Goal: Information Seeking & Learning: Learn about a topic

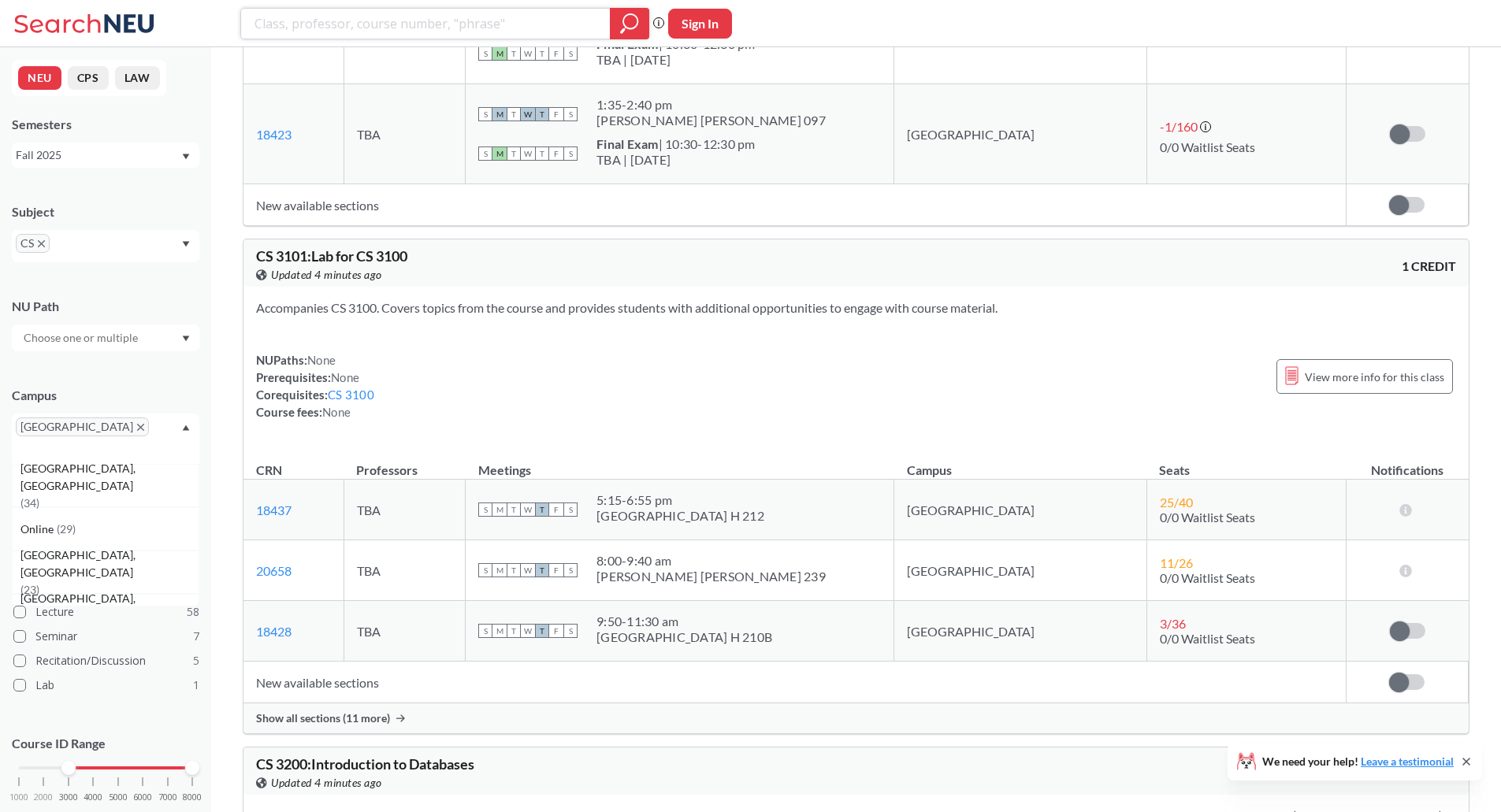
scroll to position [1580, 0]
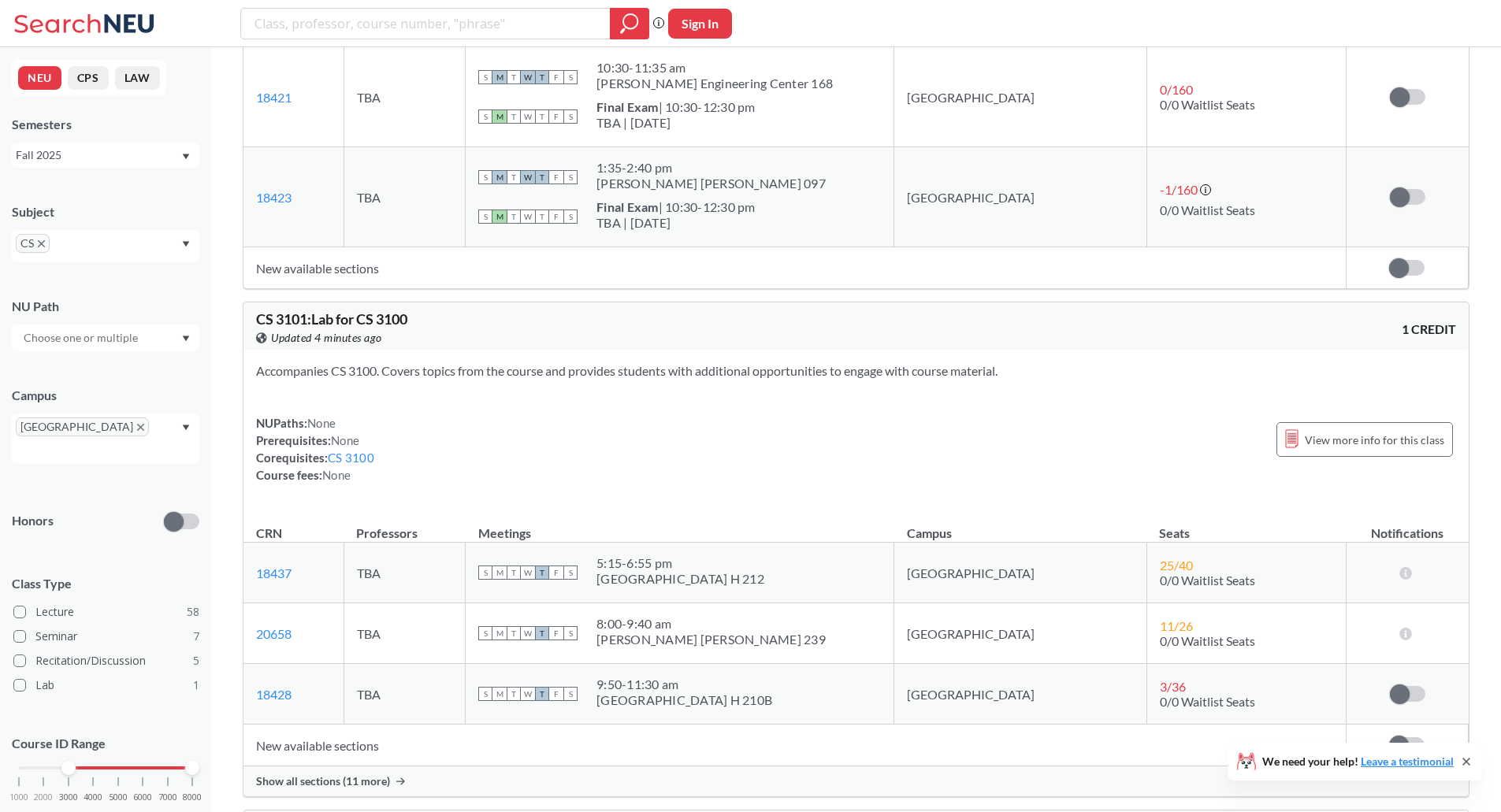
click at [41, 242] on icon "X to remove pill" at bounding box center [41, 243] width 7 height 7
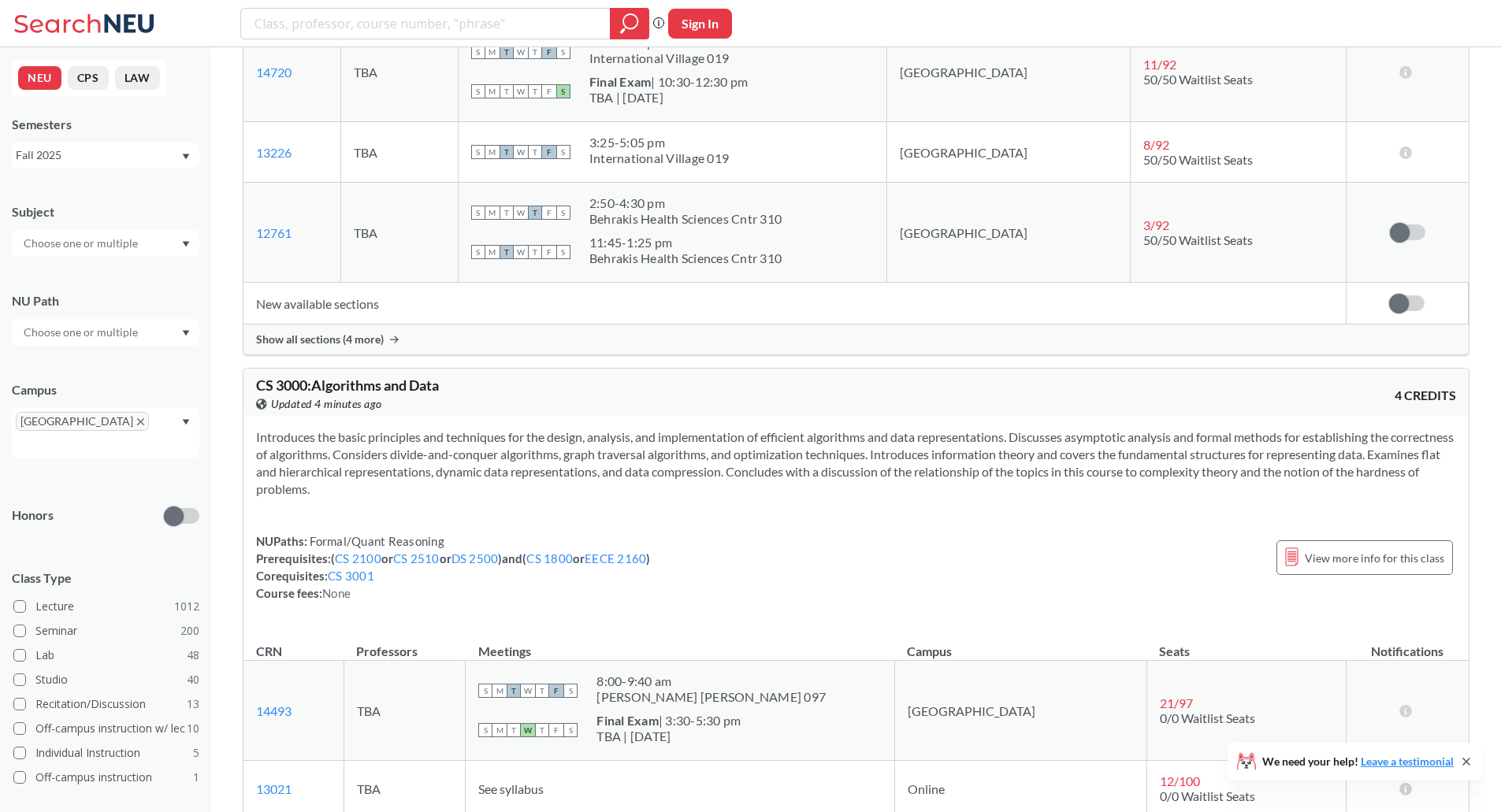
scroll to position [389, 0]
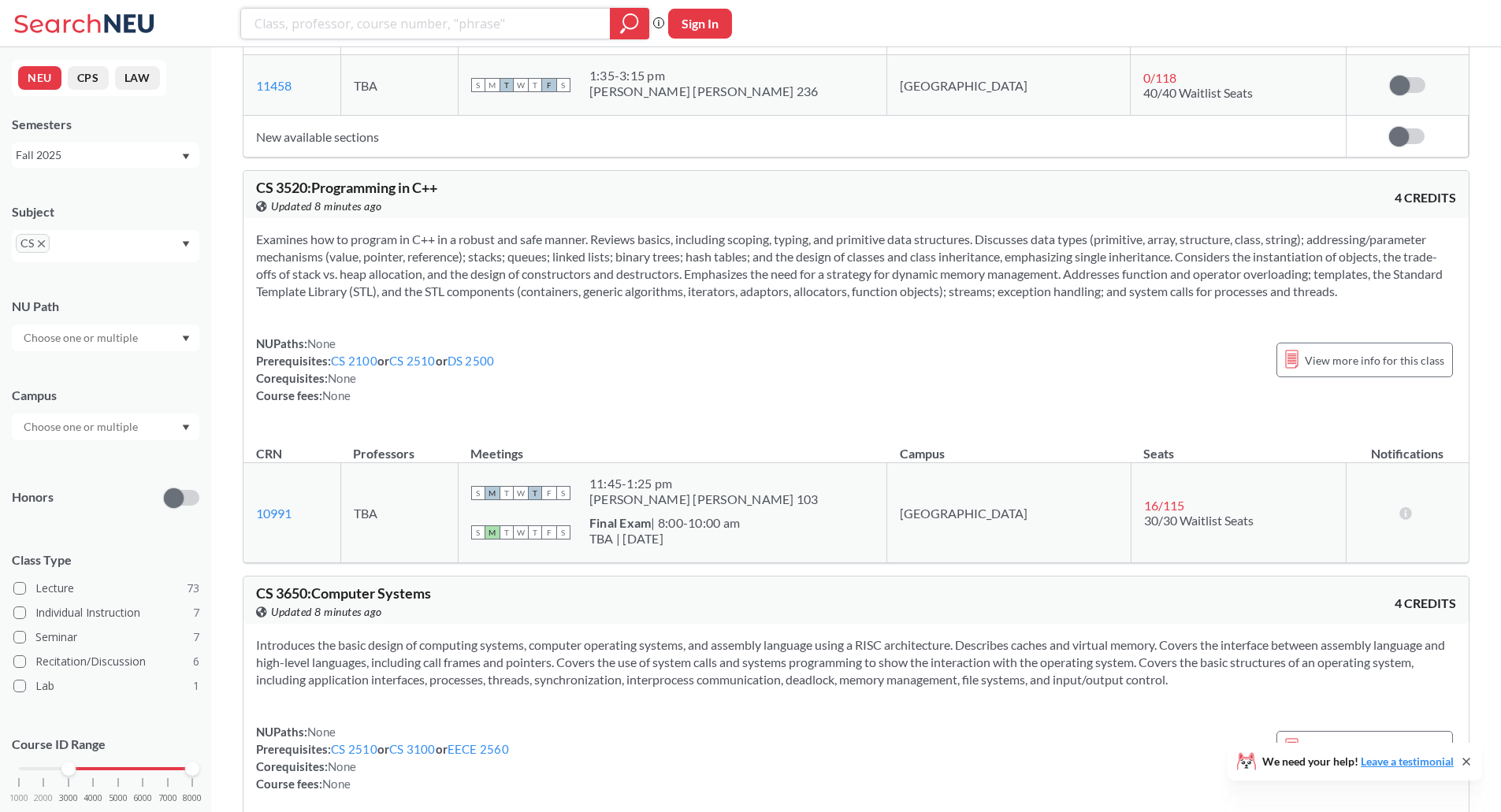
scroll to position [2777, 0]
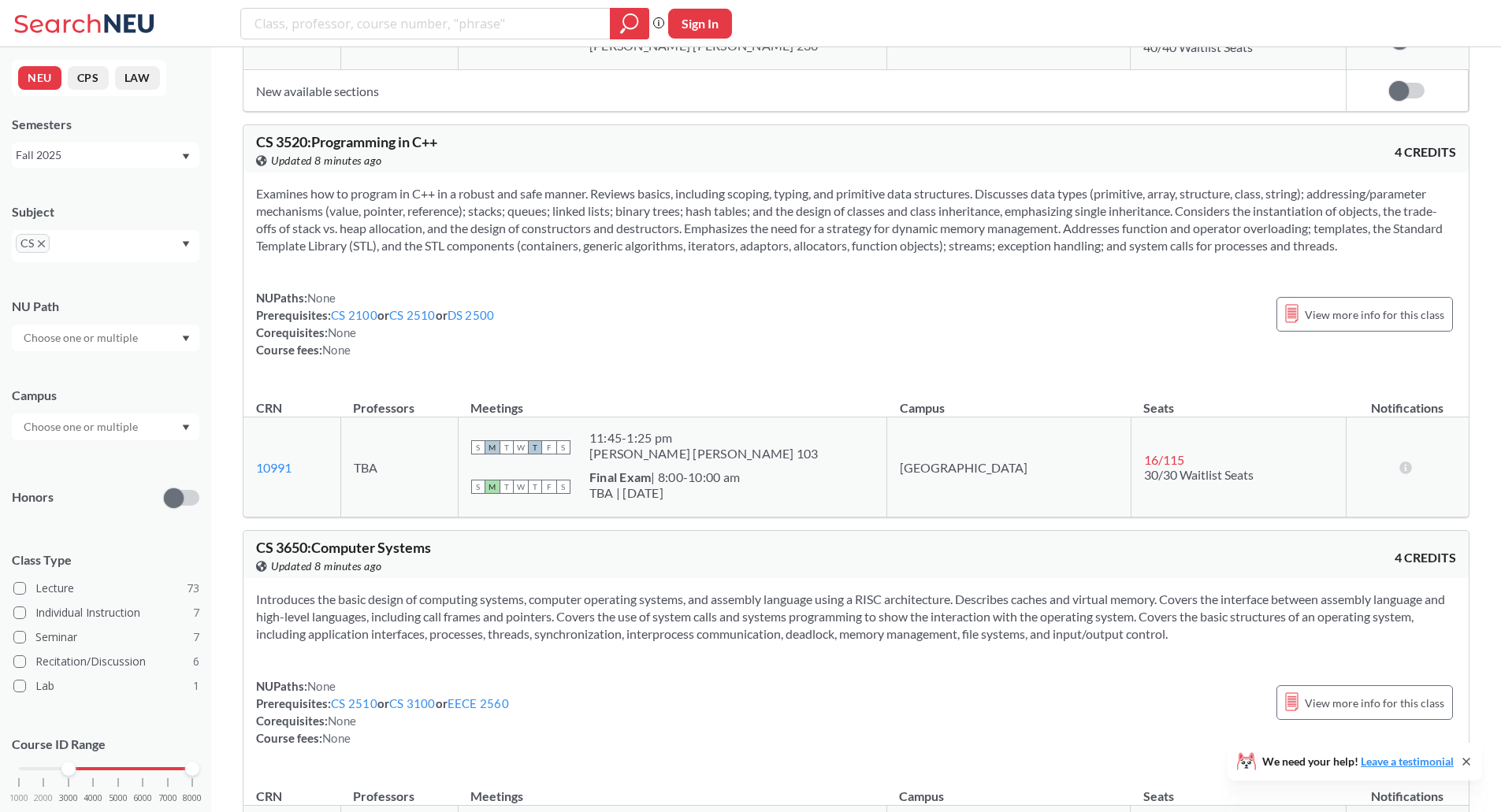
click at [38, 247] on icon "X to remove pill" at bounding box center [41, 243] width 7 height 7
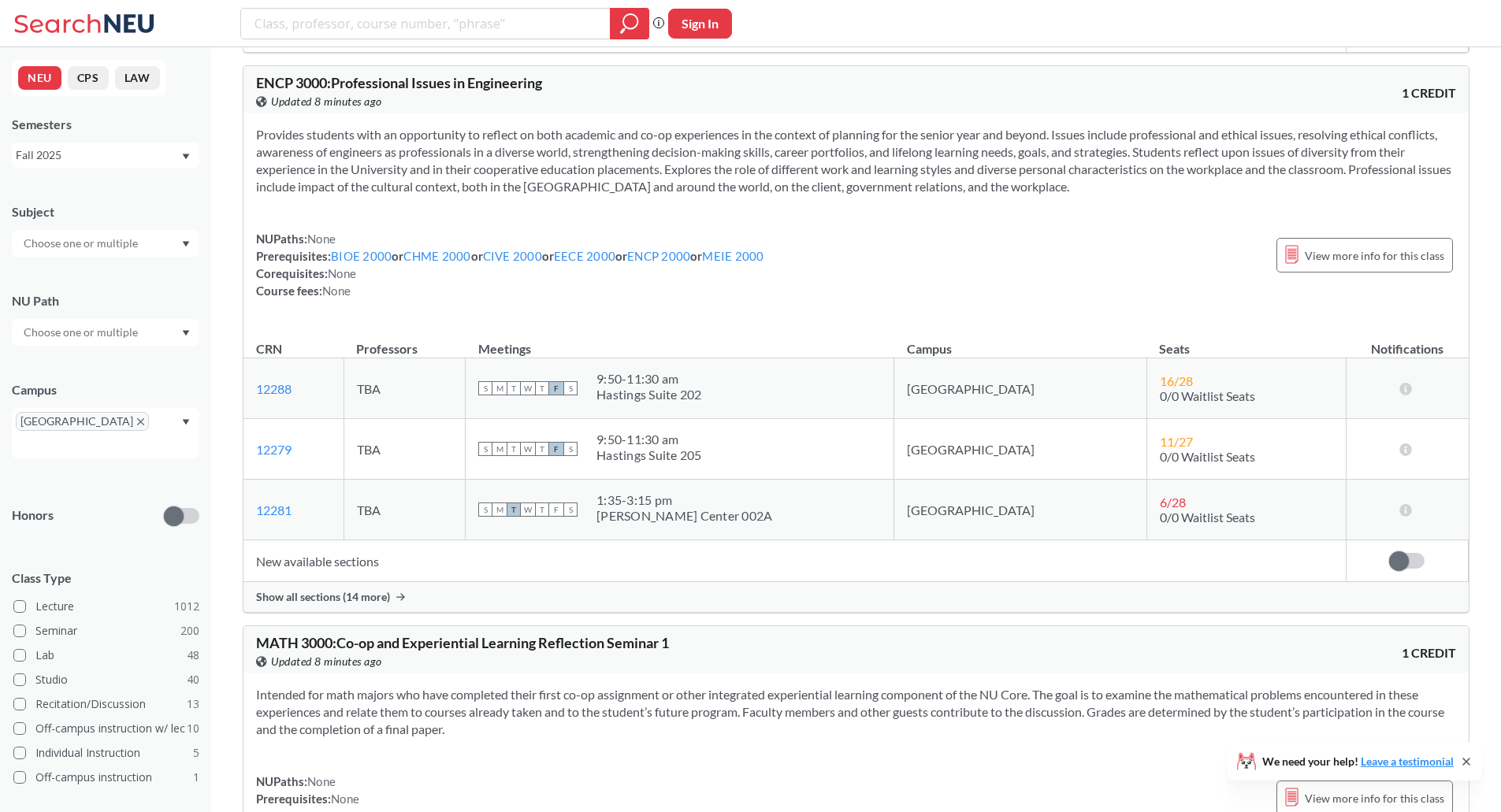
click at [369, 212] on div "Provides students with an opportunity to reflect on both academic and co-op exp…" at bounding box center [855, 219] width 1225 height 211
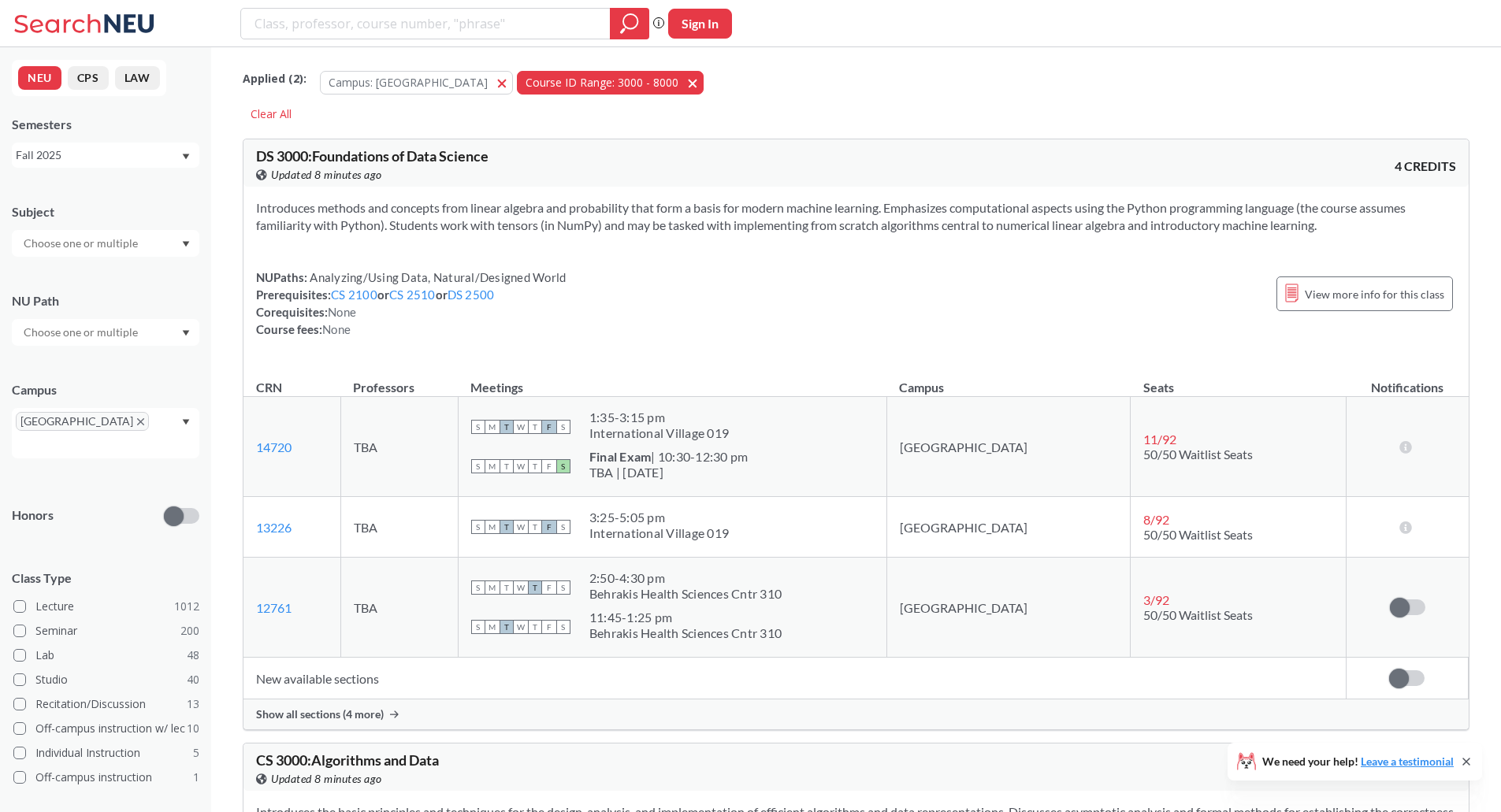
click at [609, 75] on button "Course ID Range: 3000 - 8000 3000 - 8000" at bounding box center [610, 82] width 186 height 24
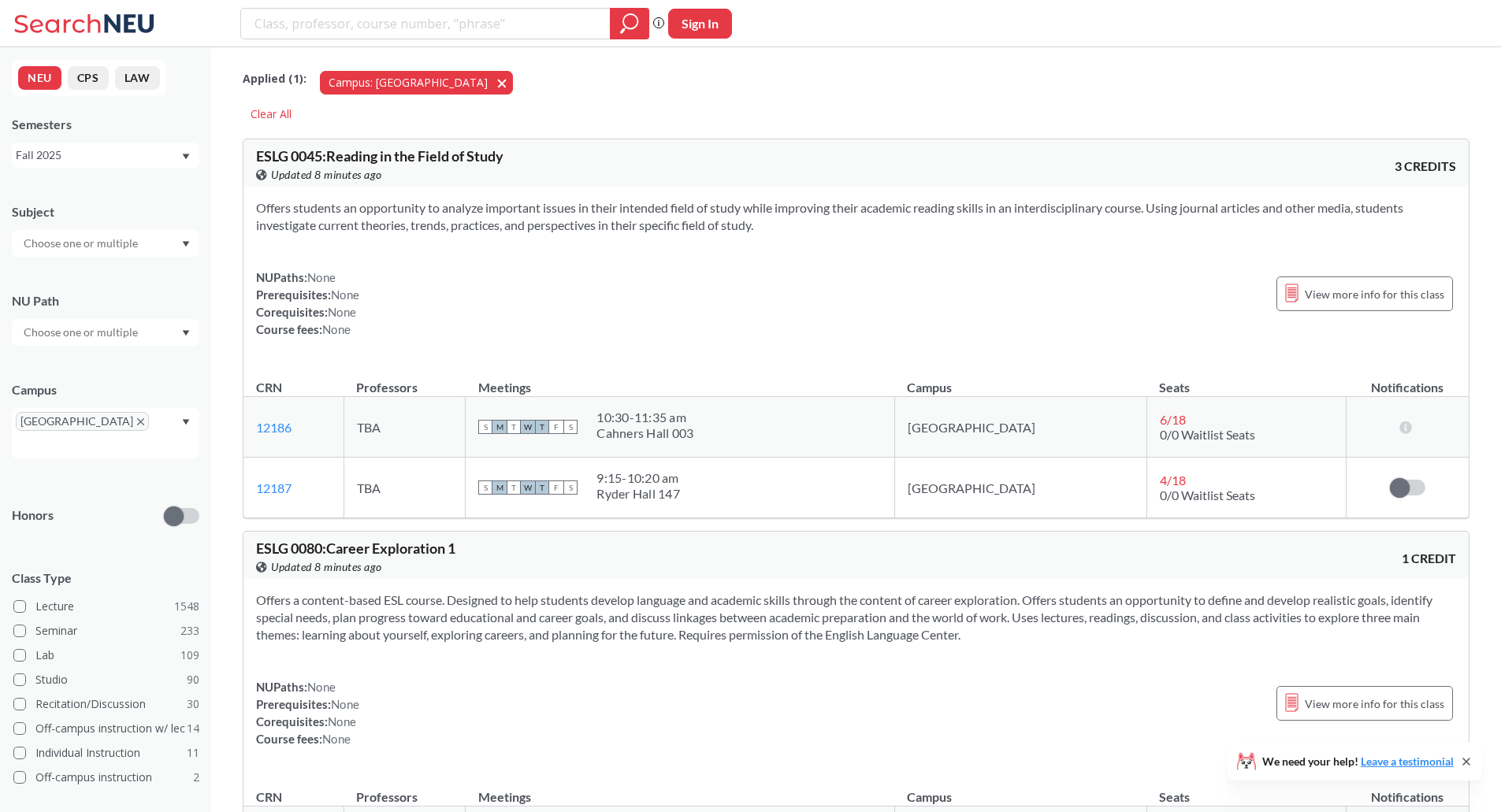
click at [507, 81] on span "button" at bounding box center [507, 82] width 0 height 15
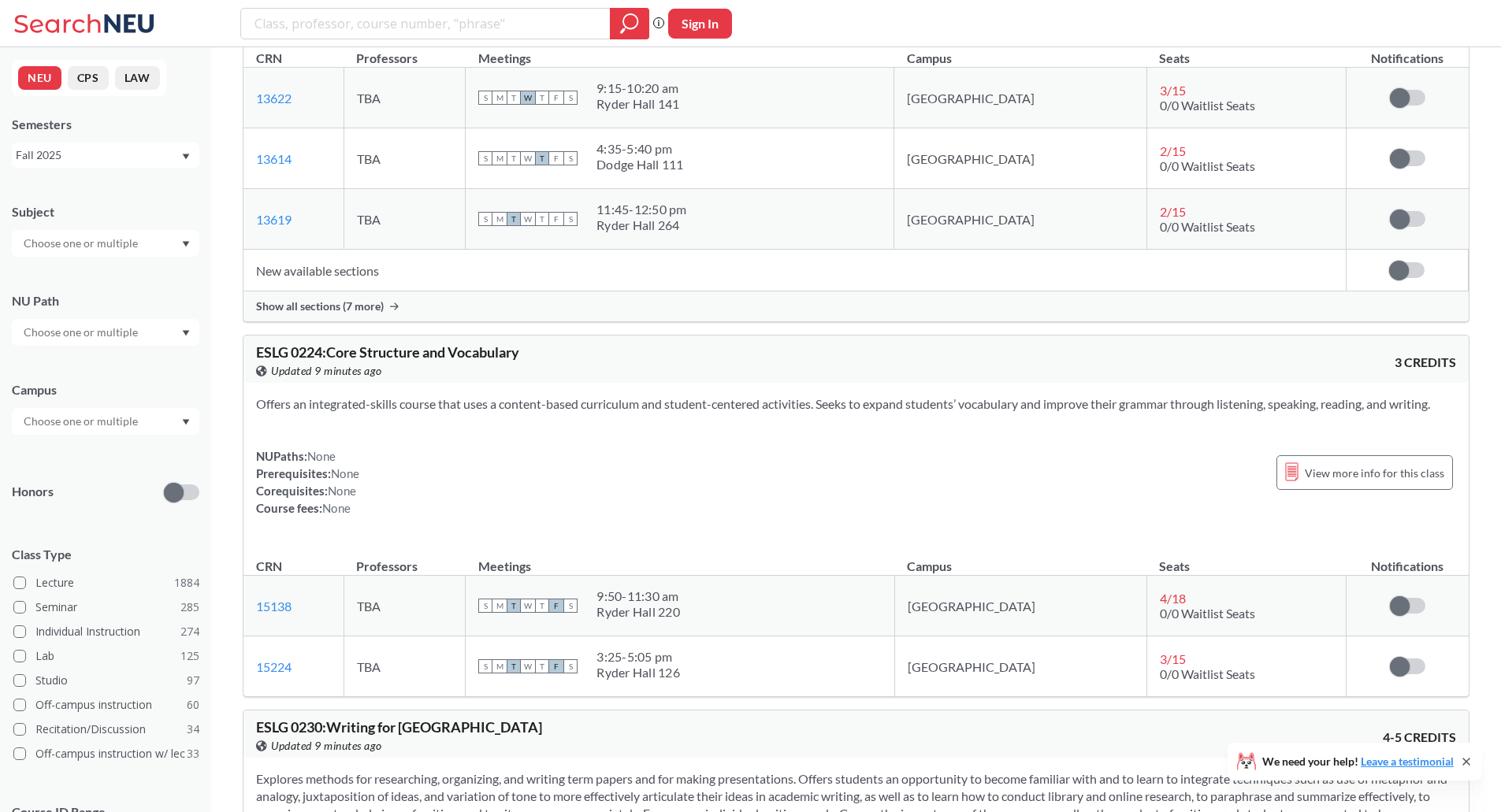
click at [74, 418] on input "text" at bounding box center [81, 421] width 132 height 19
click at [49, 501] on span "Online" at bounding box center [38, 500] width 36 height 17
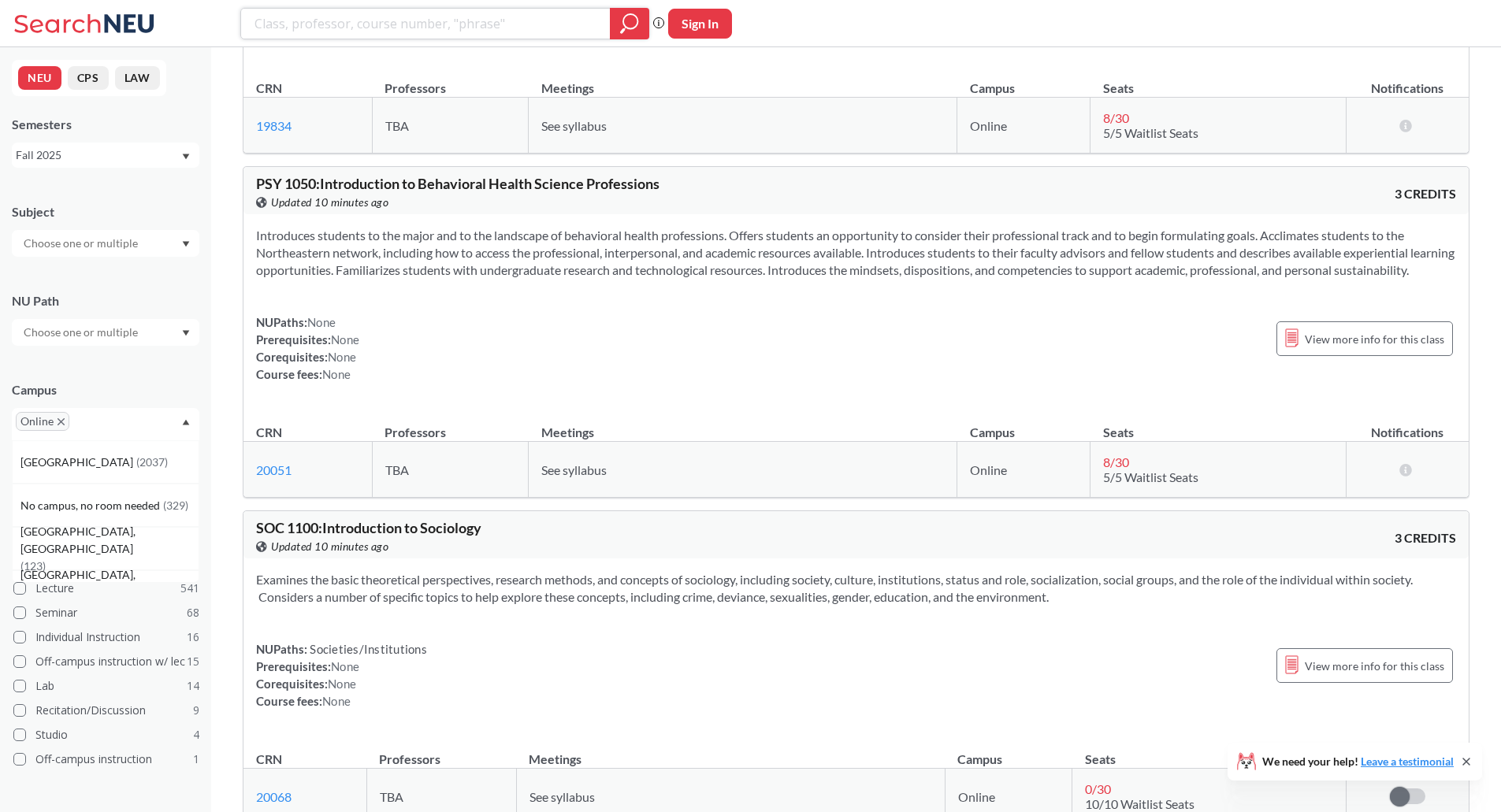
scroll to position [4156, 0]
click at [342, 11] on input "search" at bounding box center [425, 24] width 346 height 27
type input "3 credits"
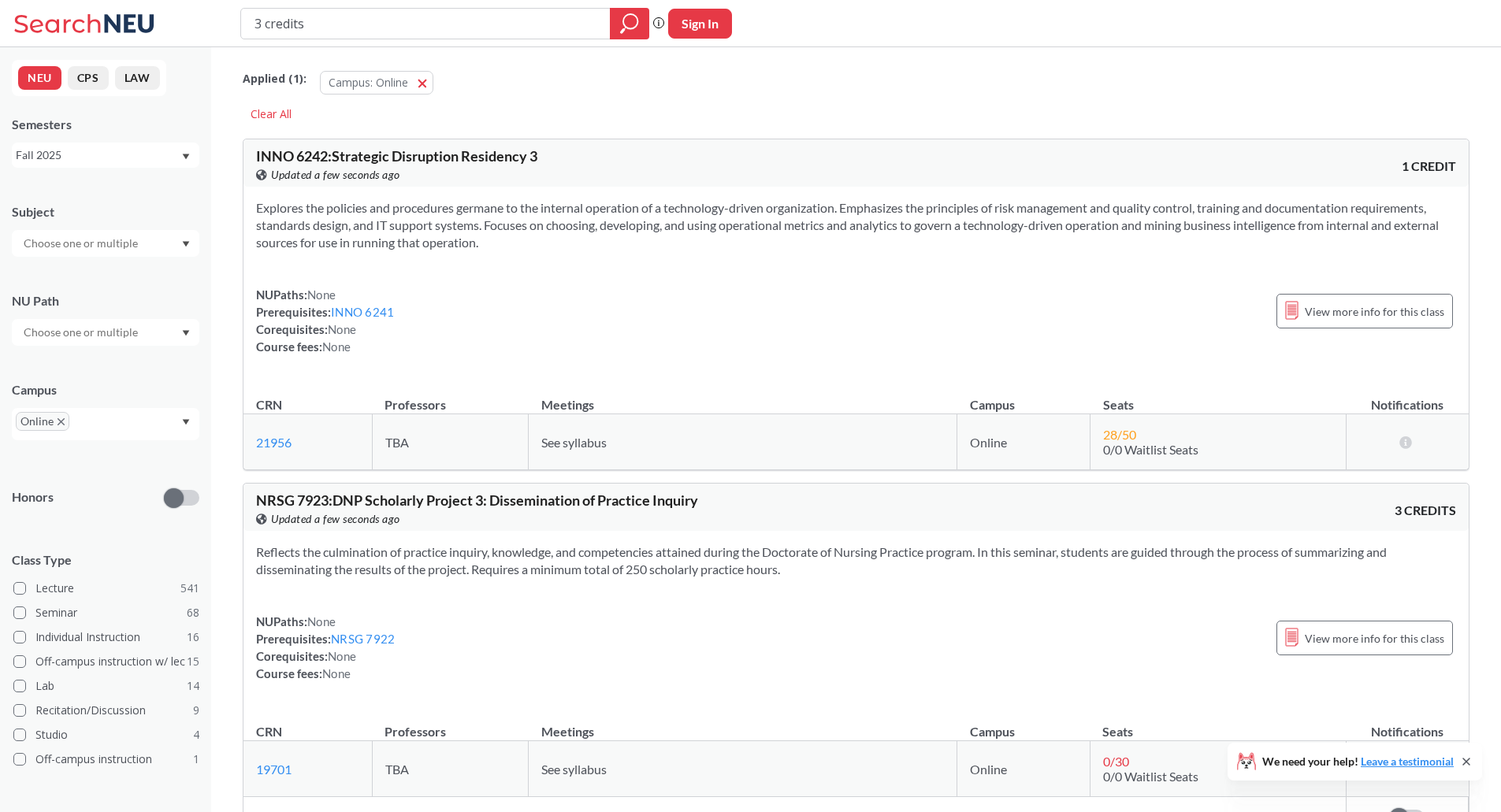
type input "3"
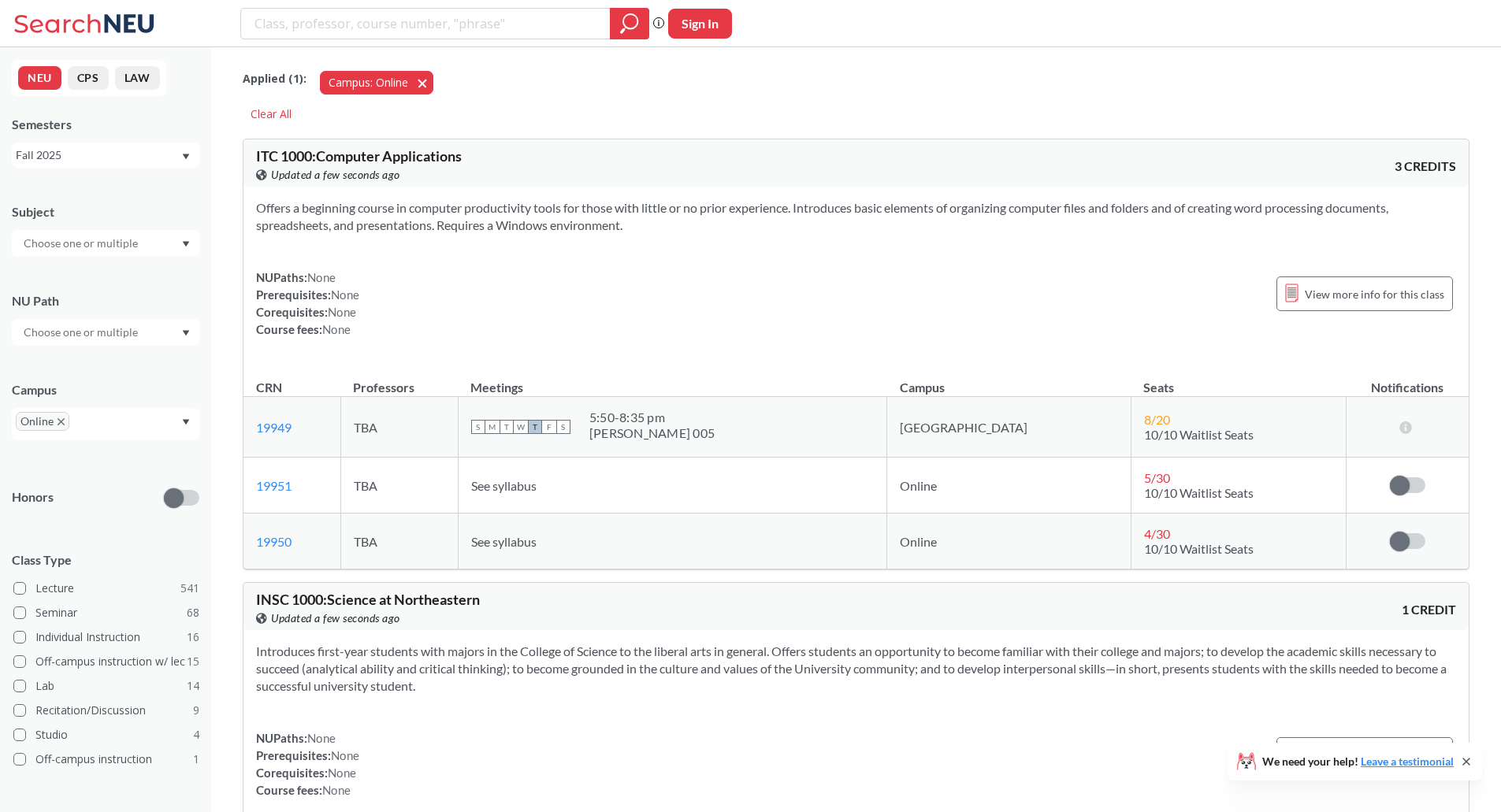
click at [424, 83] on button "Campus: Online Online" at bounding box center [377, 82] width 113 height 24
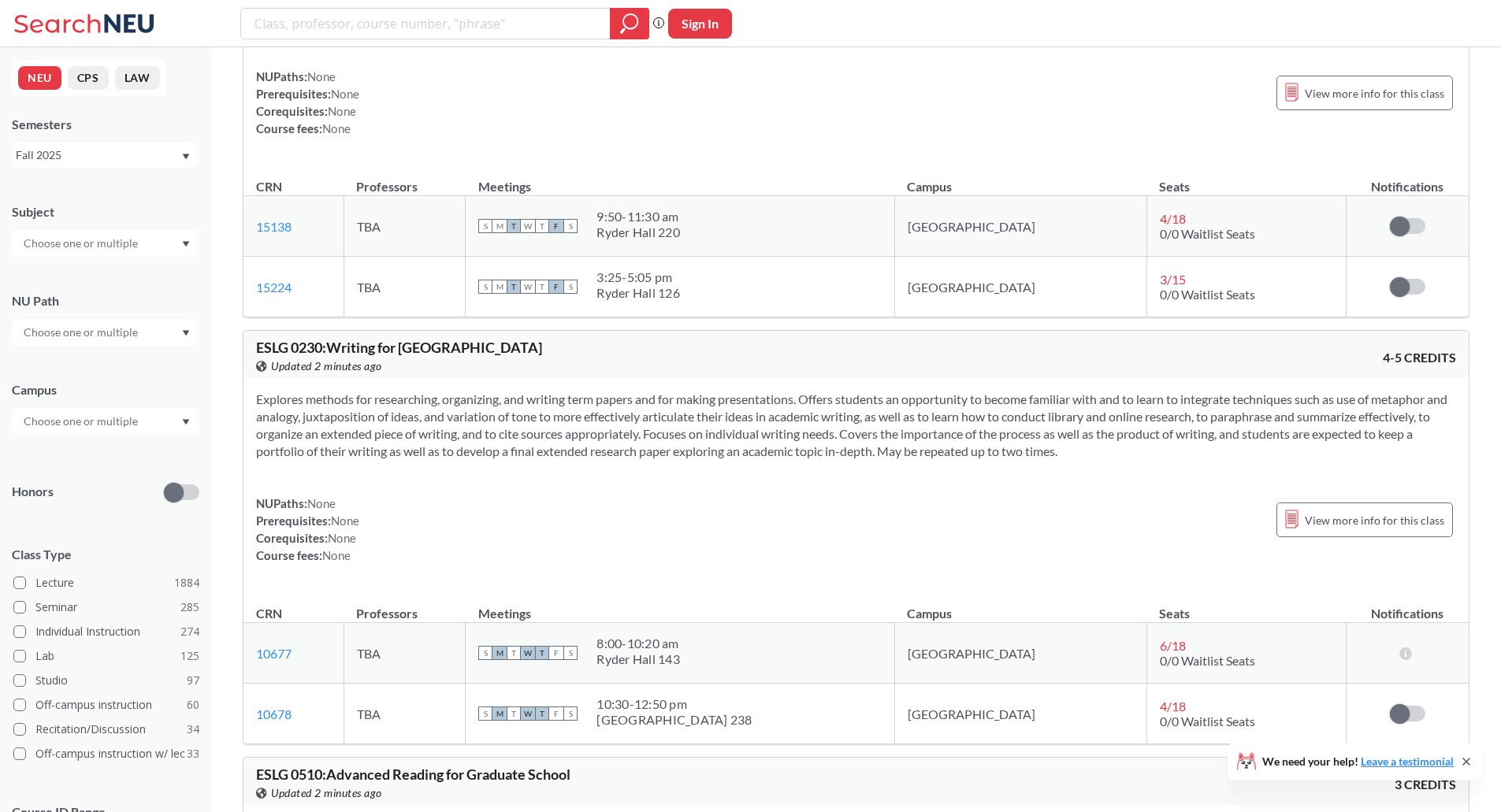
scroll to position [2049, 0]
